Goal: Obtain resource: Obtain resource

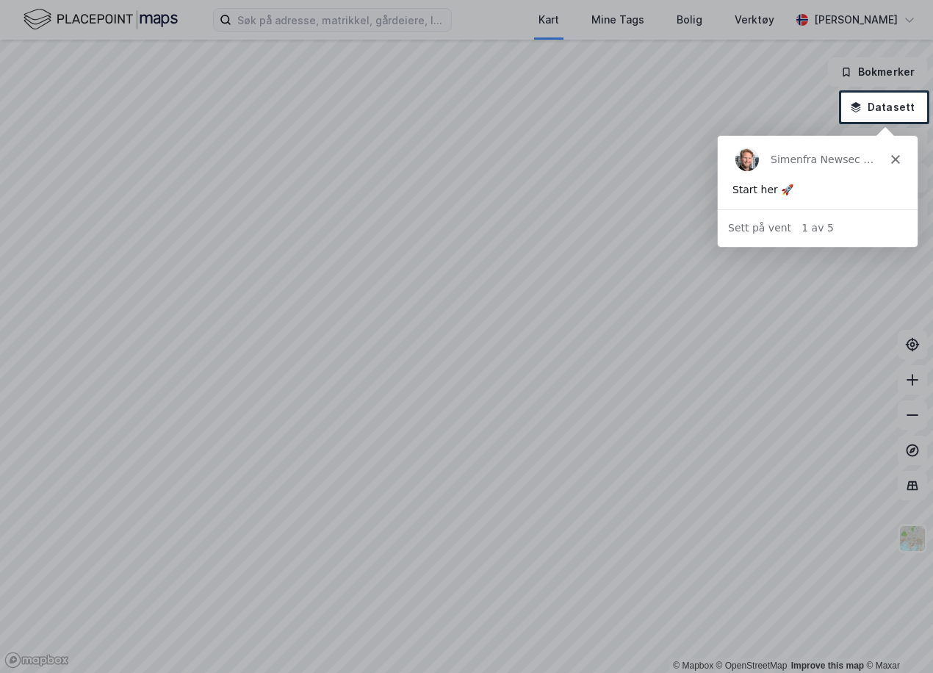
click at [259, 26] on div at bounding box center [466, 46] width 933 height 93
click at [890, 162] on icon "Lukk" at bounding box center [894, 158] width 9 height 9
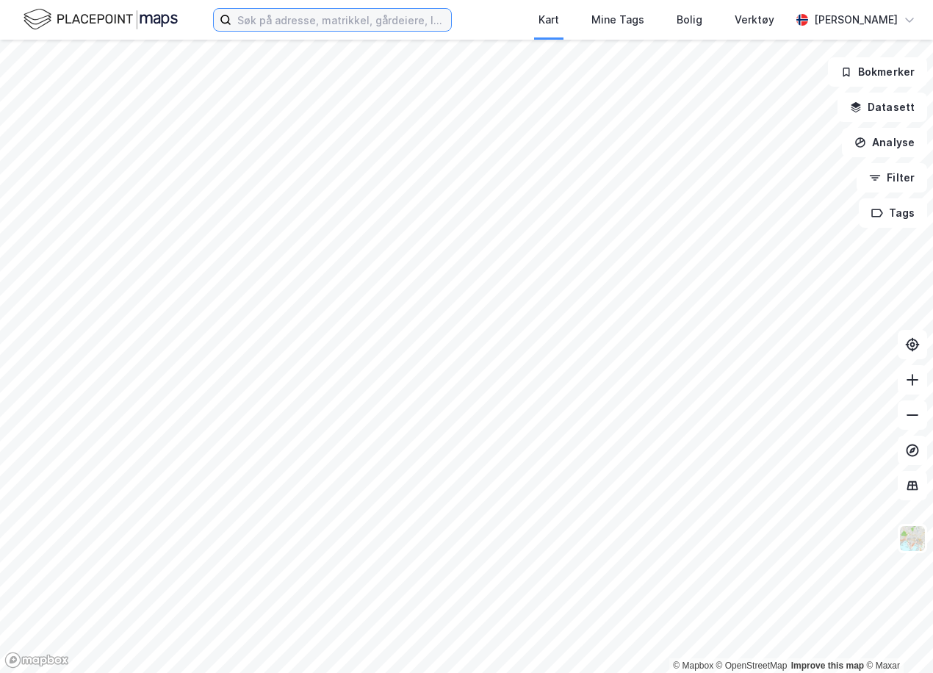
click at [361, 28] on input at bounding box center [341, 20] width 220 height 22
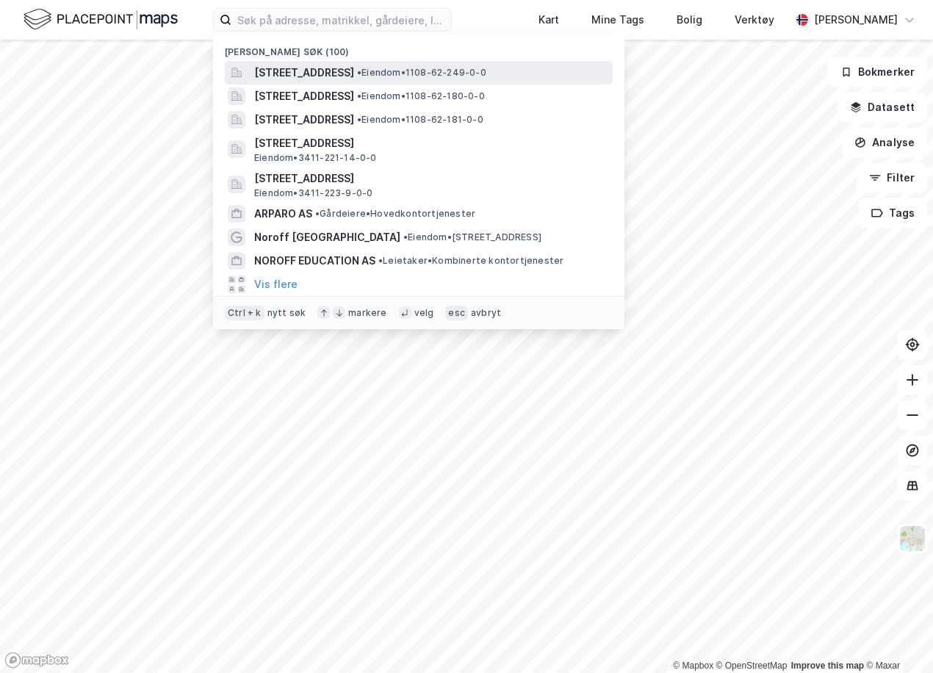
click at [313, 65] on span "[STREET_ADDRESS]" at bounding box center [304, 73] width 100 height 18
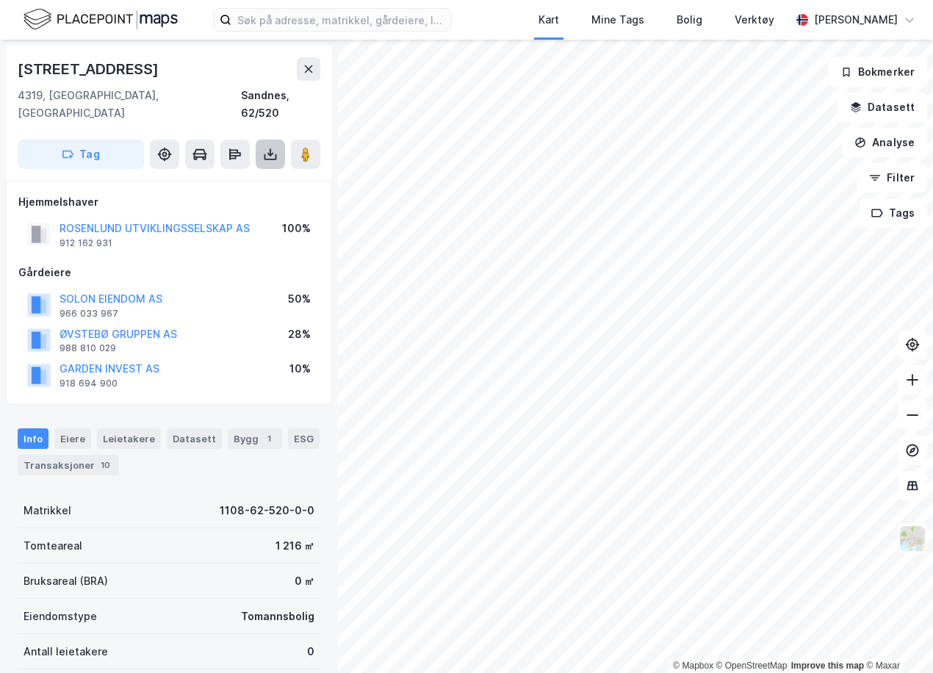
click at [275, 147] on icon at bounding box center [270, 154] width 15 height 15
click at [254, 172] on div "Last ned grunnbok" at bounding box center [207, 184] width 156 height 24
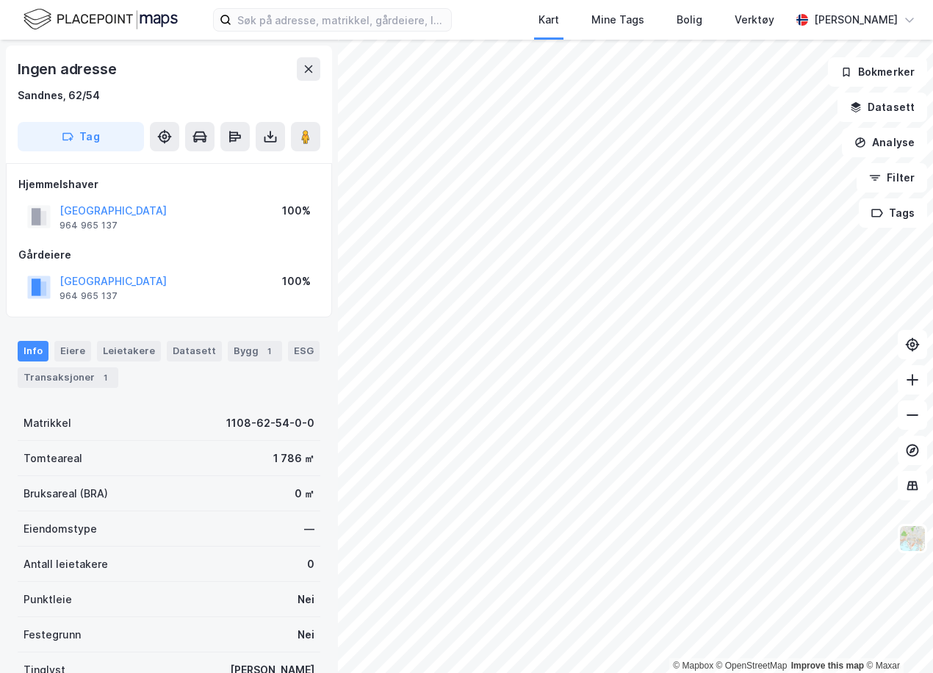
click at [195, 67] on div "Ingen adresse" at bounding box center [169, 69] width 303 height 24
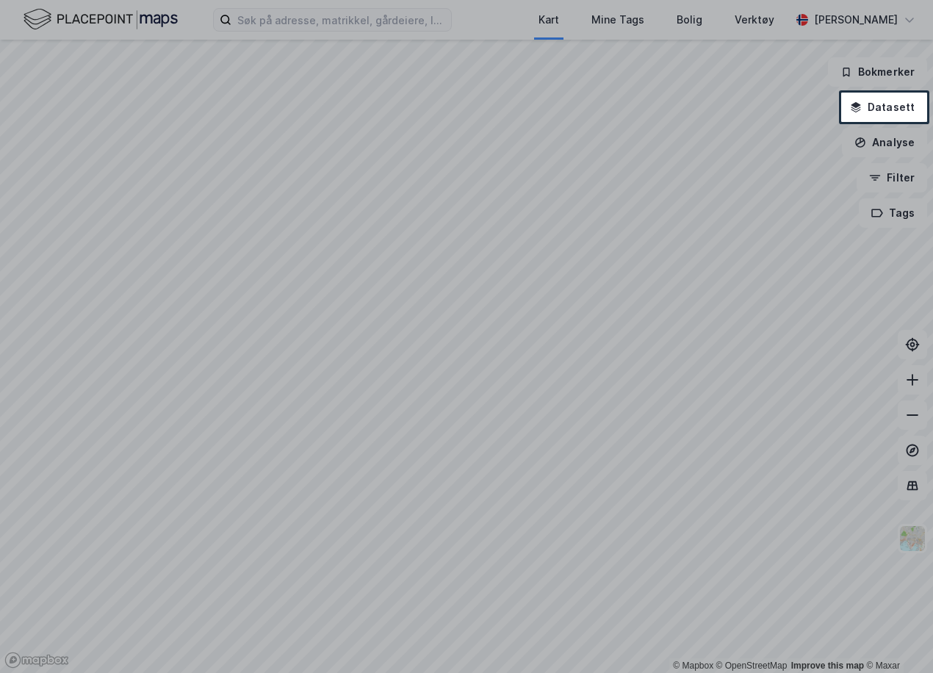
click at [331, 20] on div at bounding box center [466, 46] width 933 height 93
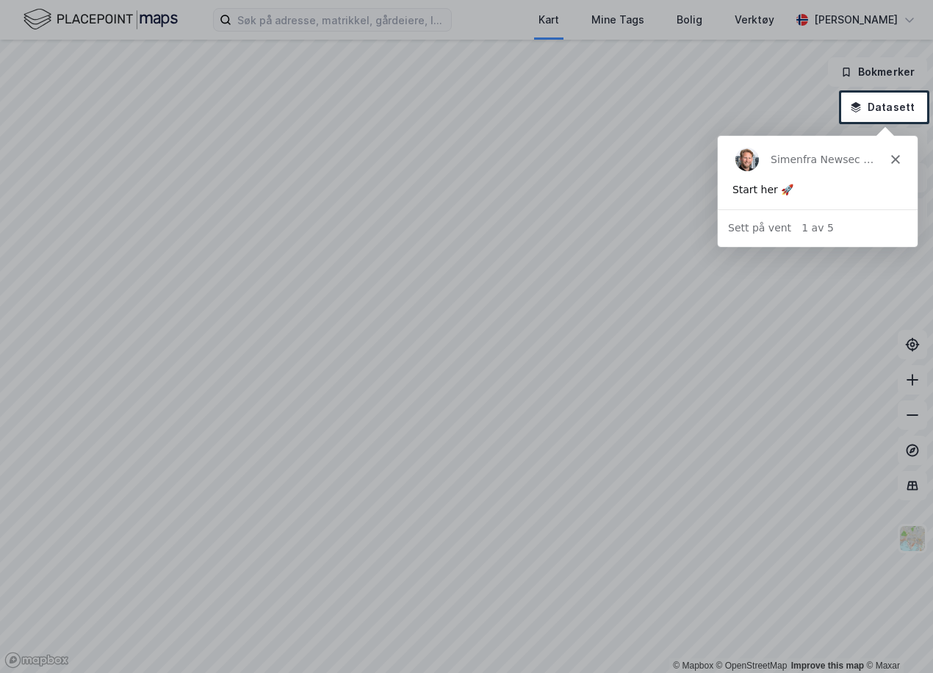
click at [896, 161] on polygon "Lukk" at bounding box center [894, 158] width 9 height 9
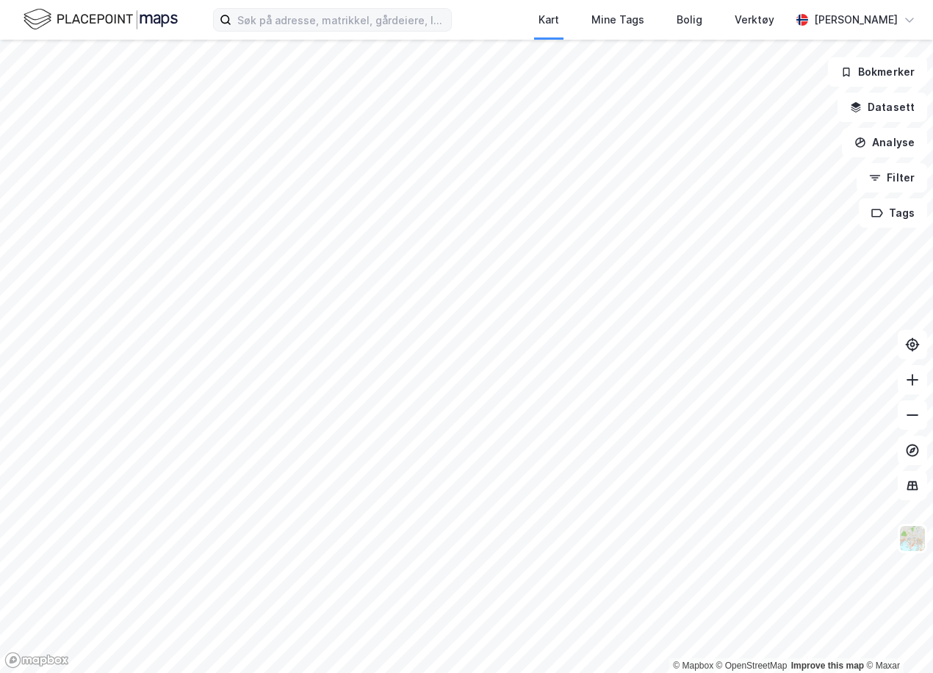
click at [328, 28] on label at bounding box center [332, 20] width 239 height 24
click at [328, 28] on input at bounding box center [341, 20] width 220 height 22
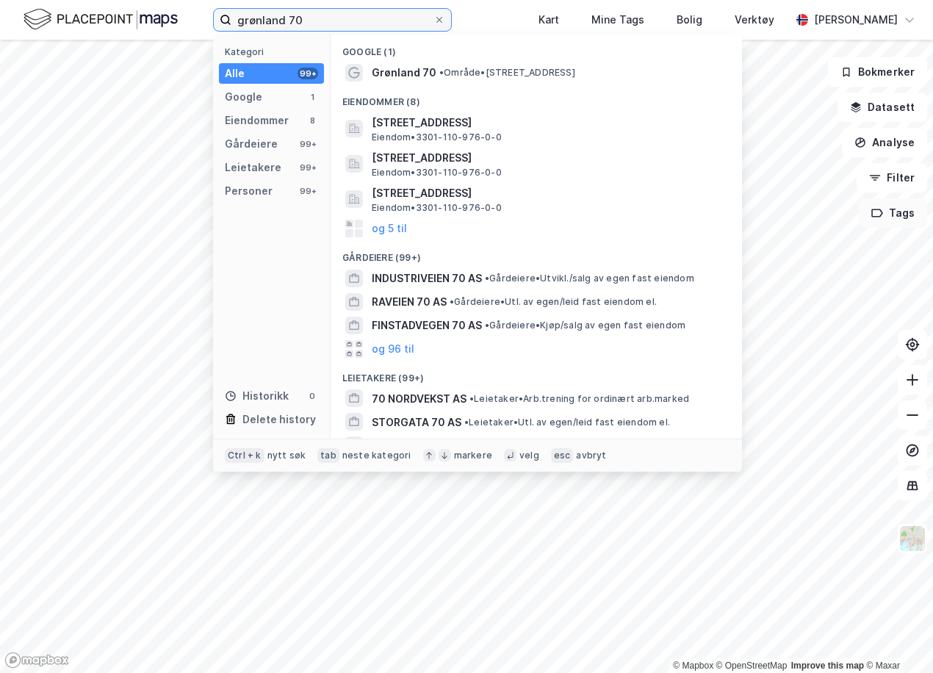
type input "grønland 70"
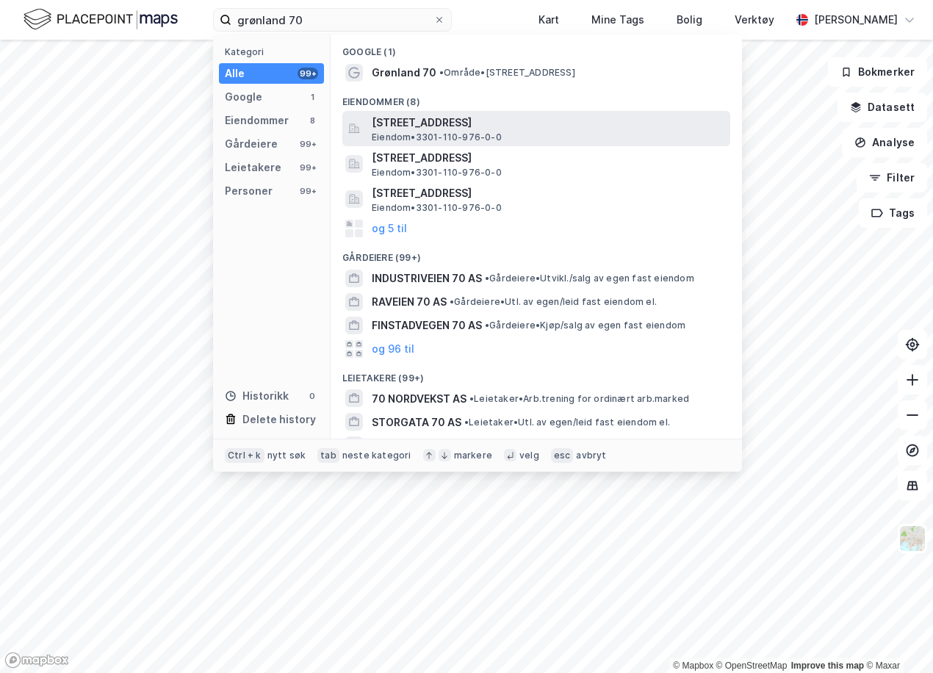
click at [481, 134] on span "Eiendom • 3301-110-976-0-0" at bounding box center [437, 137] width 130 height 12
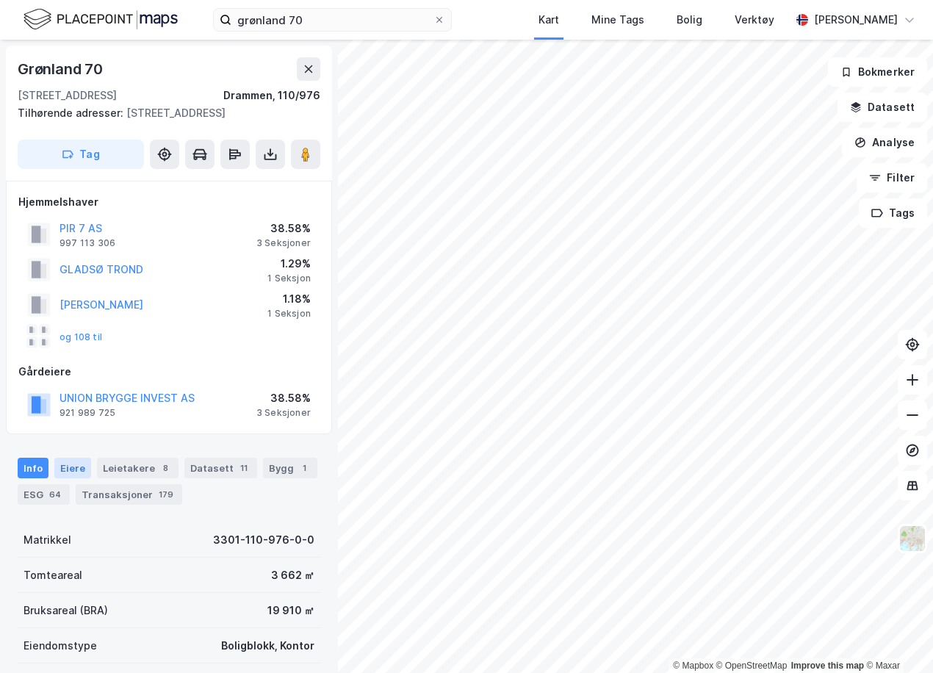
click at [69, 478] on div "Eiere" at bounding box center [72, 468] width 37 height 21
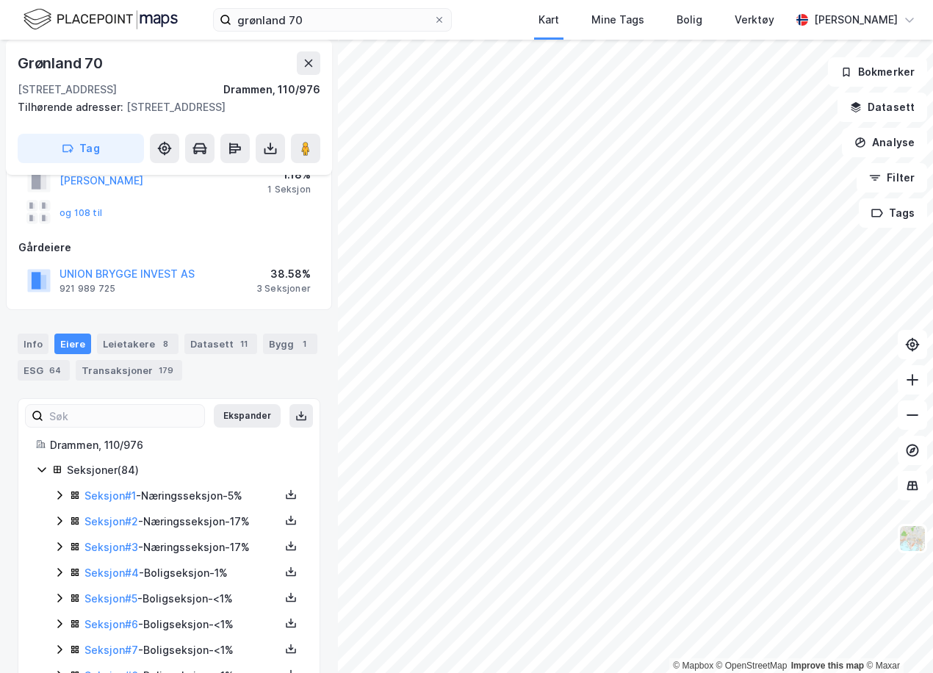
scroll to position [147, 0]
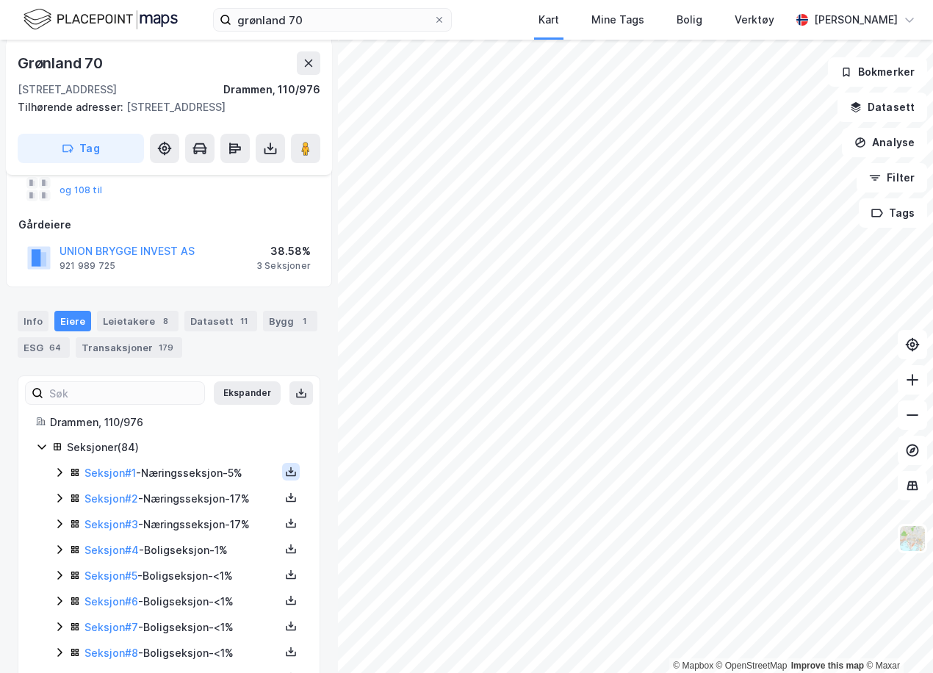
click at [285, 477] on icon at bounding box center [291, 472] width 12 height 12
click at [236, 445] on div "Grunnbok" at bounding box center [209, 427] width 129 height 35
click at [285, 503] on icon at bounding box center [291, 497] width 12 height 12
click at [223, 471] on div "Grunnbok" at bounding box center [209, 453] width 129 height 35
click at [285, 529] on icon at bounding box center [291, 523] width 12 height 12
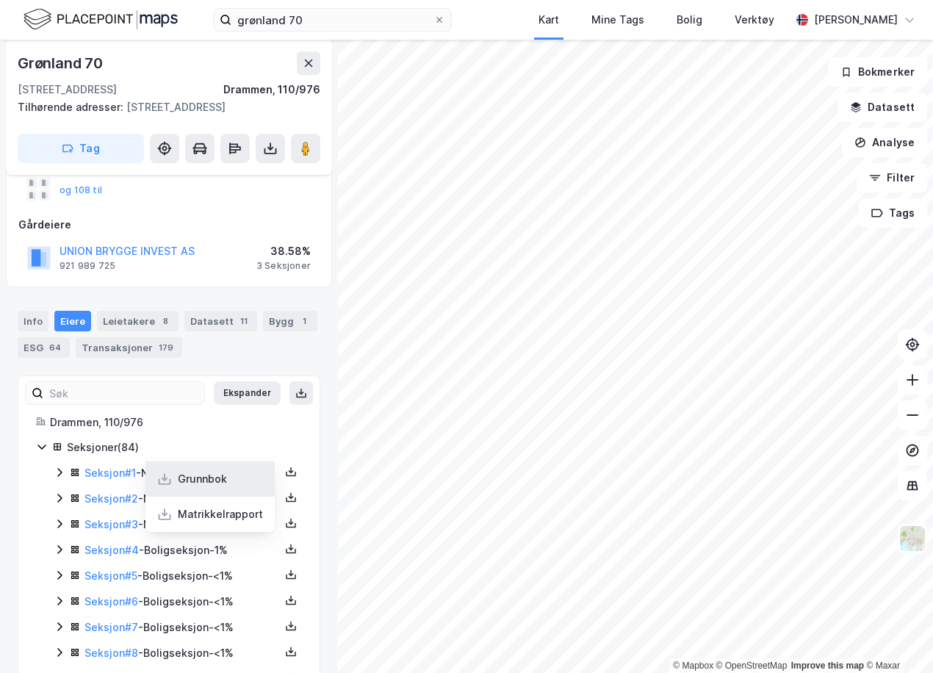
click at [219, 496] on div "Grunnbok" at bounding box center [209, 478] width 129 height 35
